Goal: Task Accomplishment & Management: Use online tool/utility

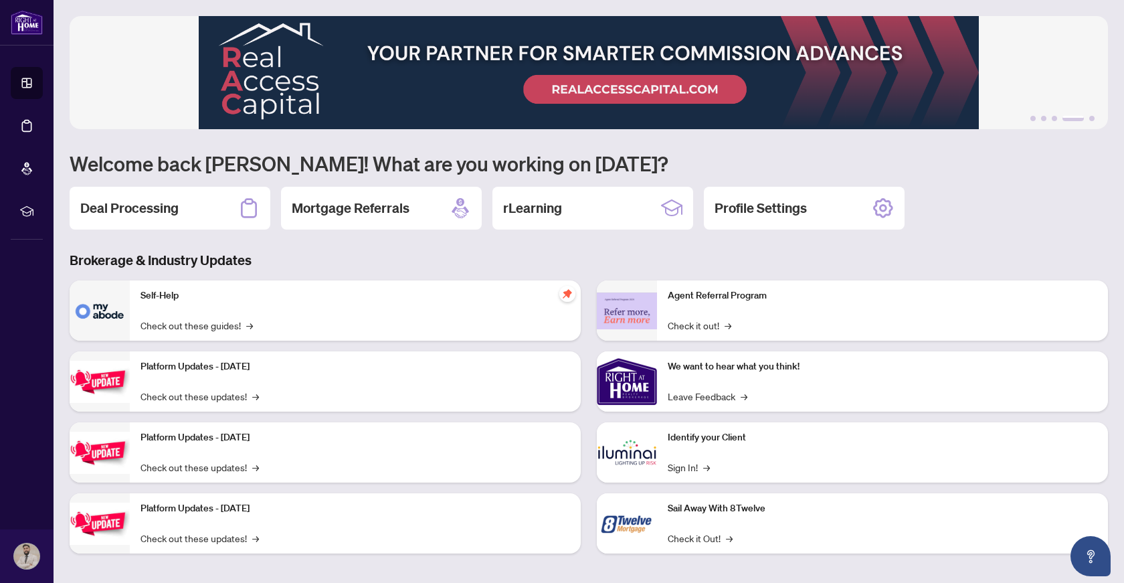
click at [194, 246] on div "1 2 3 4 5 Welcome back [PERSON_NAME]! What are you working on [DATE]? Deal Proc…" at bounding box center [589, 295] width 1039 height 558
click at [196, 228] on div "Deal Processing" at bounding box center [170, 208] width 201 height 43
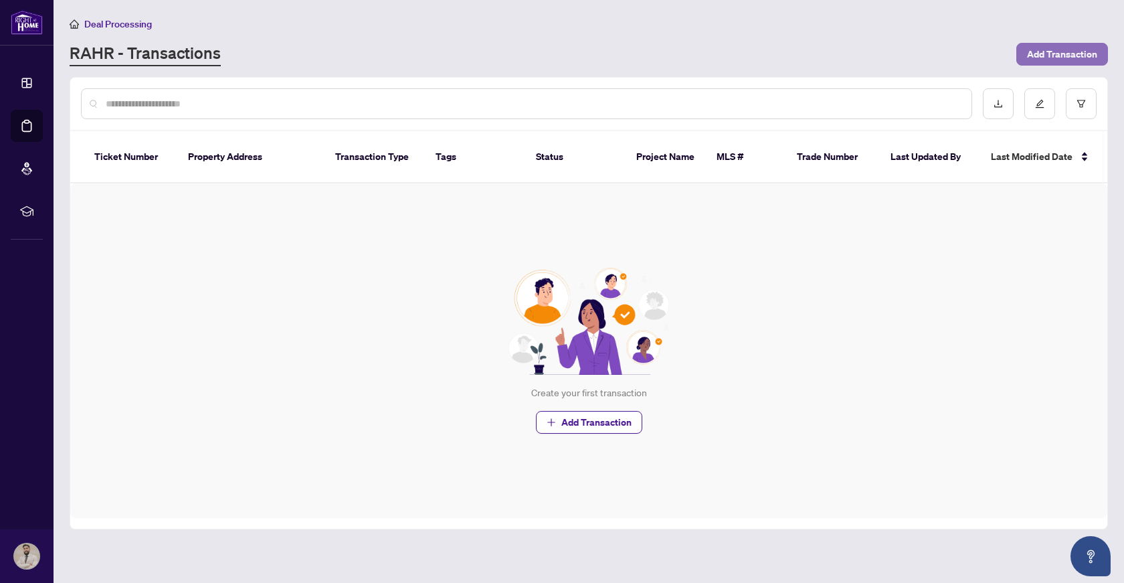
click at [1039, 58] on span "Add Transaction" at bounding box center [1062, 54] width 70 height 21
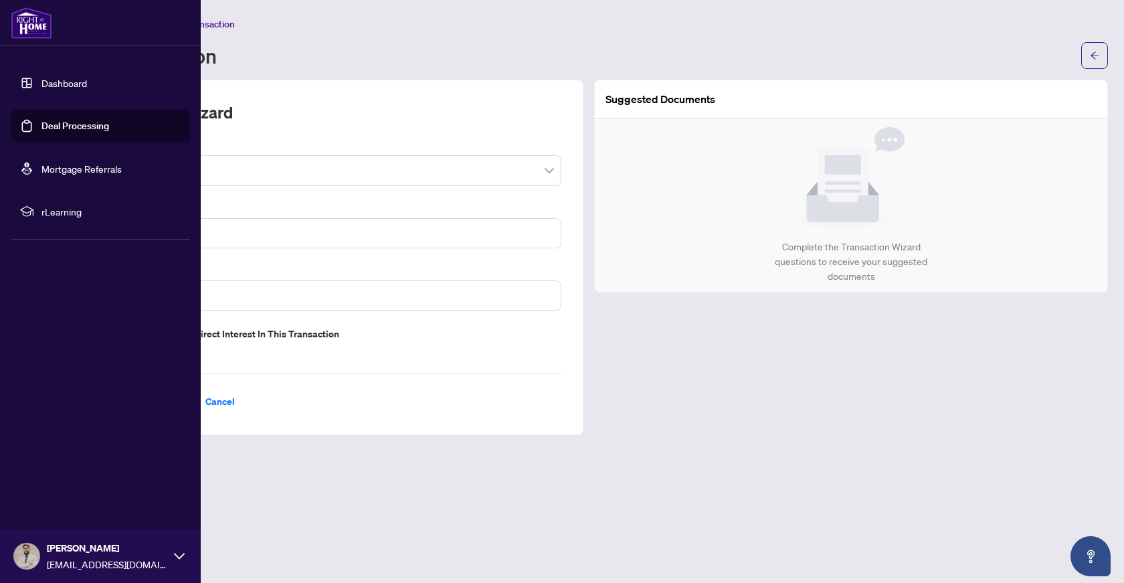
click at [37, 215] on li "rLearning" at bounding box center [100, 211] width 179 height 32
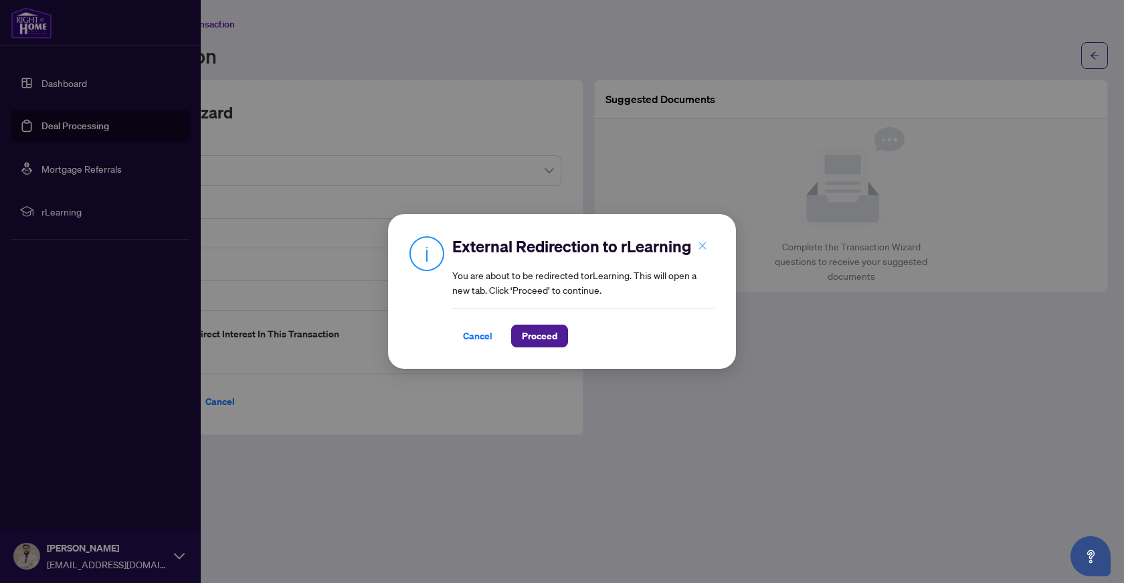
click at [699, 245] on icon "close" at bounding box center [702, 245] width 9 height 9
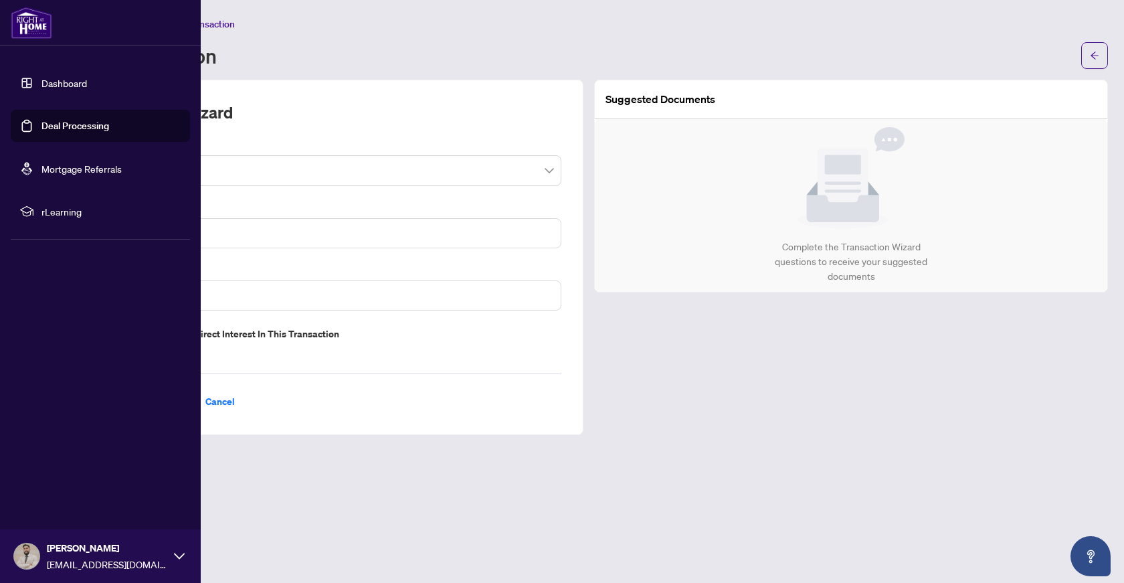
click at [657, 442] on main "Deal Processing / Add Transaction Add Transaction Transaction Wizard Transactio…" at bounding box center [589, 291] width 1071 height 583
click at [88, 121] on link "Deal Processing" at bounding box center [75, 126] width 68 height 12
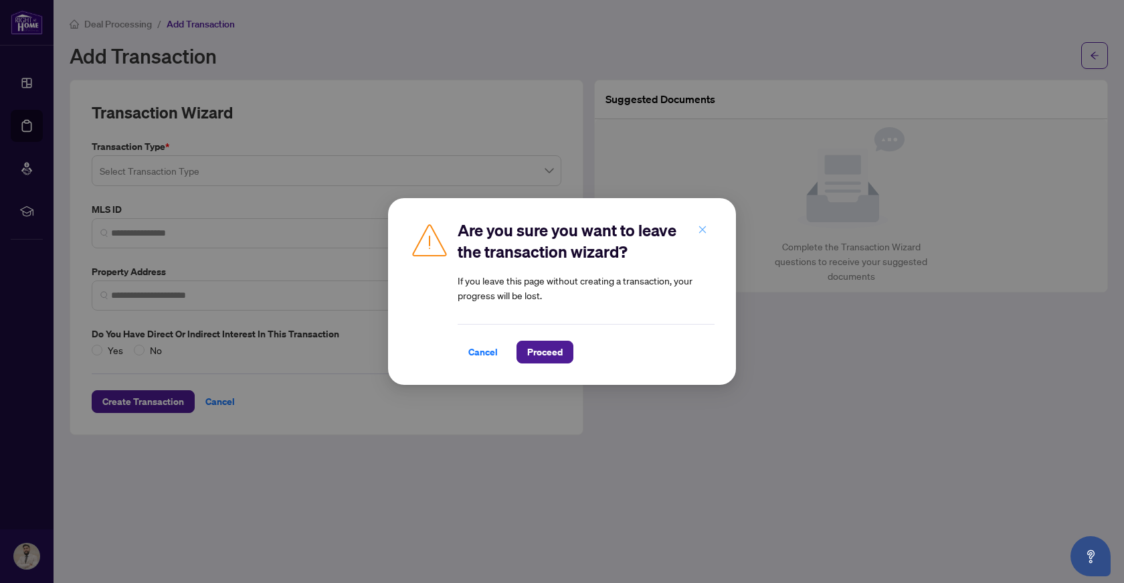
click at [701, 230] on icon "close" at bounding box center [702, 229] width 9 height 9
